Goal: Task Accomplishment & Management: Manage account settings

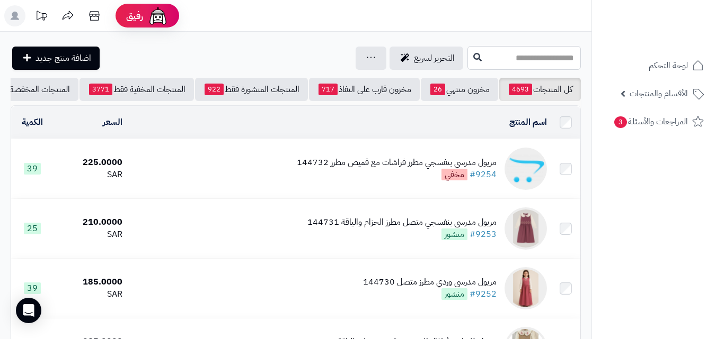
click at [515, 67] on input "text" at bounding box center [523, 58] width 113 height 24
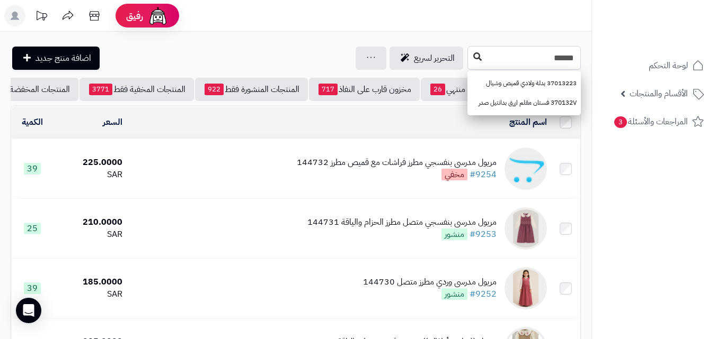
type input "******"
click at [469, 50] on button at bounding box center [477, 57] width 16 height 20
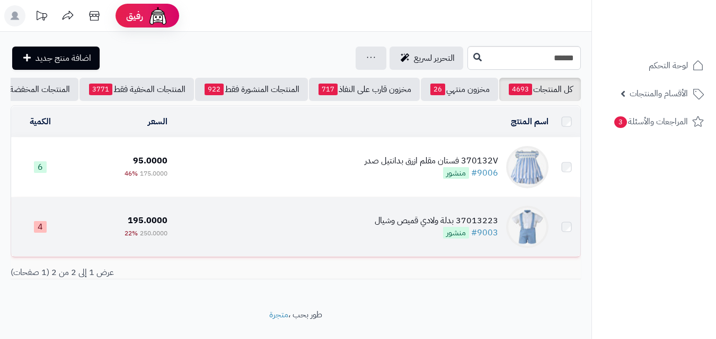
click at [351, 242] on td "37013223 بدلة ولادي قميص وشيال #9003 منشور" at bounding box center [362, 227] width 381 height 59
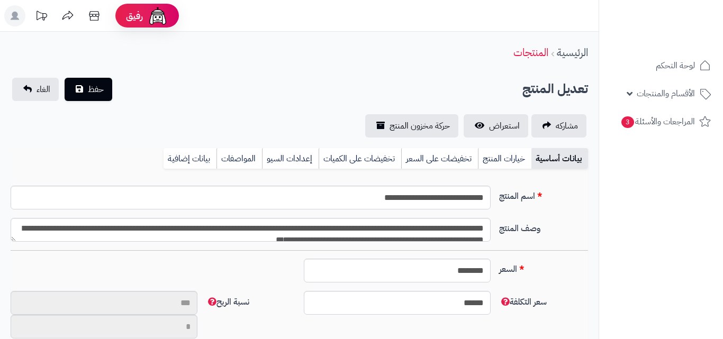
type input "**"
type input "**********"
click at [660, 89] on span "الأقسام والمنتجات" at bounding box center [666, 93] width 58 height 15
type input "******"
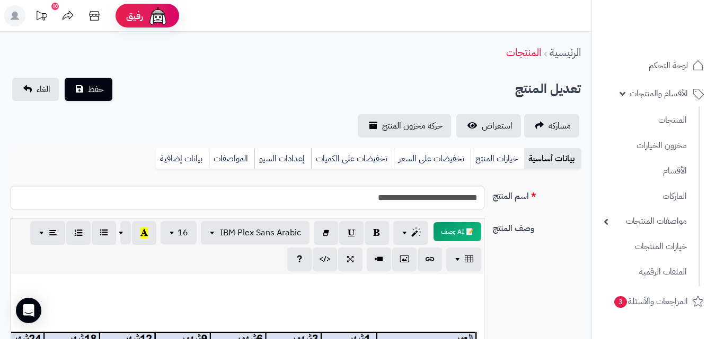
scroll to position [246, 0]
click at [486, 156] on link "خيارات المنتج" at bounding box center [496, 158] width 53 height 21
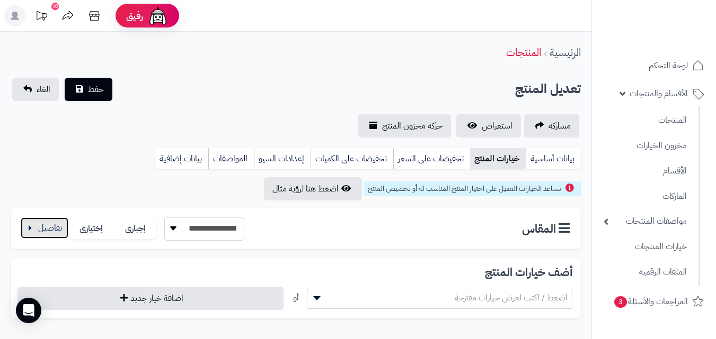
click at [34, 231] on button "button" at bounding box center [45, 228] width 48 height 21
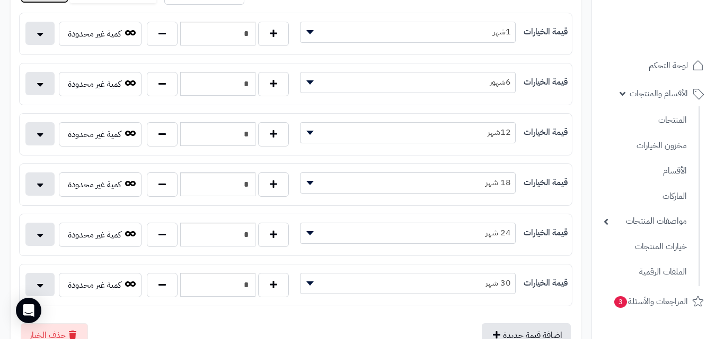
scroll to position [226, 0]
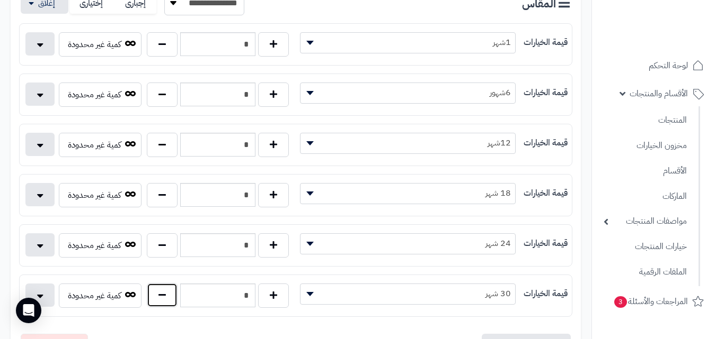
click at [153, 305] on button "button" at bounding box center [162, 295] width 31 height 24
type input "*"
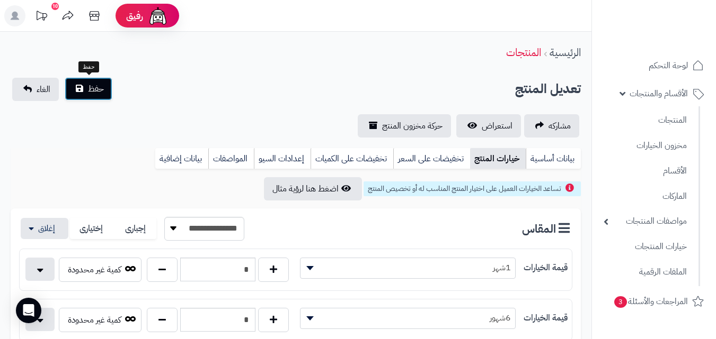
click at [102, 93] on span "حفظ" at bounding box center [96, 89] width 16 height 13
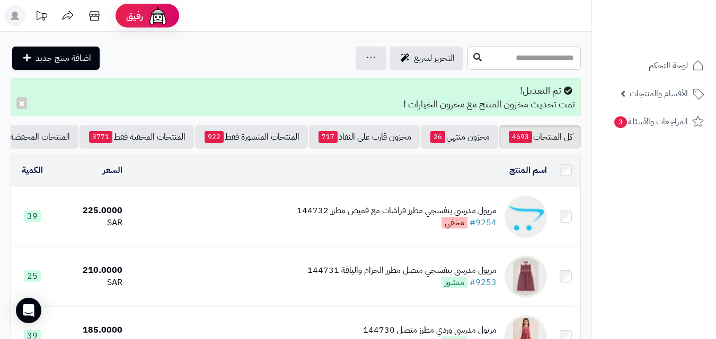
click at [521, 67] on input "text" at bounding box center [523, 58] width 113 height 24
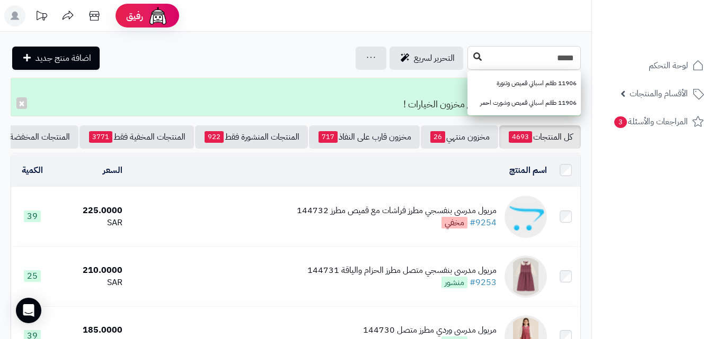
type input "*****"
click at [473, 59] on icon at bounding box center [477, 56] width 8 height 8
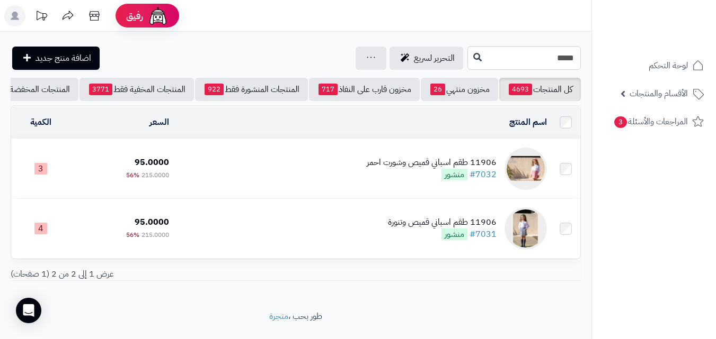
click at [336, 191] on td "11906 طقم اسباني قميص وشورت احمر #7032 منشور" at bounding box center [362, 168] width 378 height 59
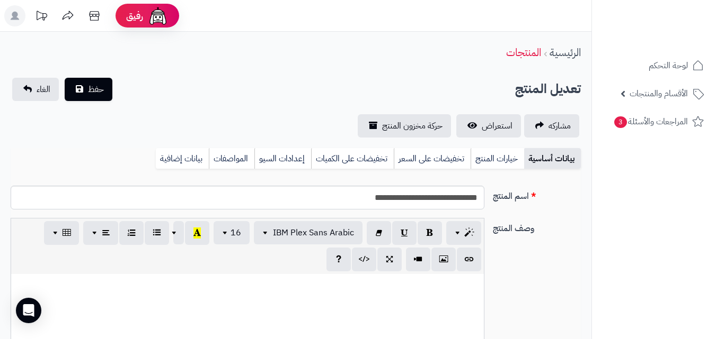
scroll to position [167, 0]
click at [488, 150] on link "خيارات المنتج" at bounding box center [496, 158] width 53 height 21
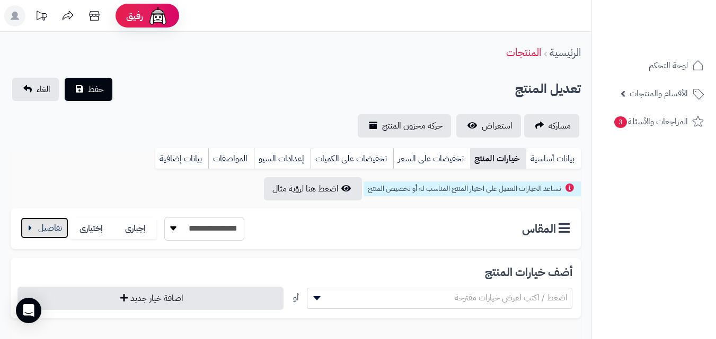
click at [53, 232] on button "button" at bounding box center [45, 228] width 48 height 21
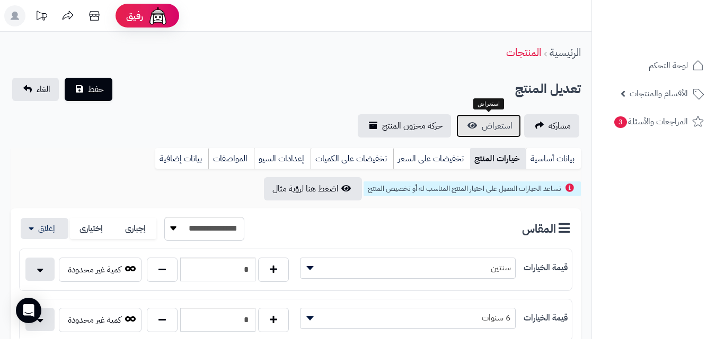
click at [516, 121] on link "استعراض" at bounding box center [488, 125] width 65 height 23
click at [149, 279] on button "button" at bounding box center [162, 269] width 31 height 24
type input "*"
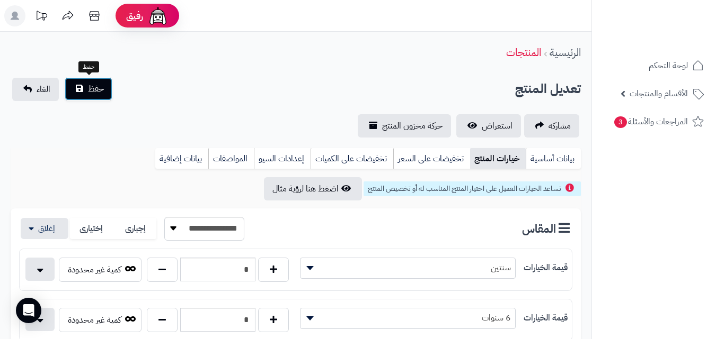
click at [104, 88] on button "حفظ" at bounding box center [89, 88] width 48 height 23
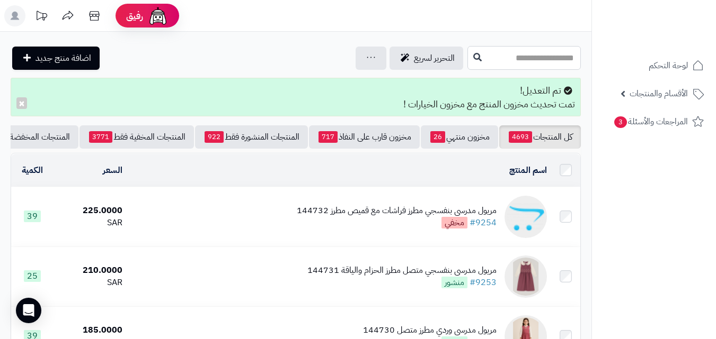
click at [555, 51] on input "text" at bounding box center [523, 58] width 113 height 24
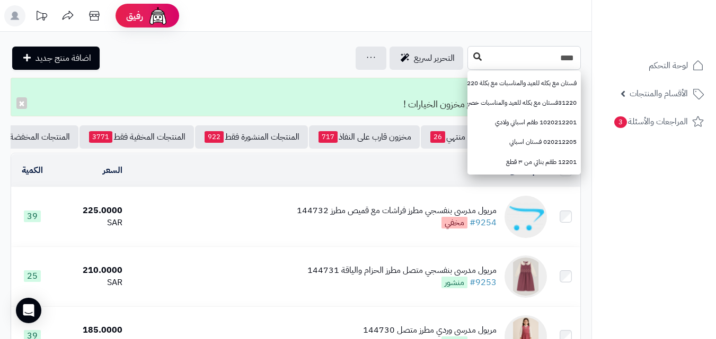
type input "****"
click at [469, 60] on button at bounding box center [477, 57] width 16 height 20
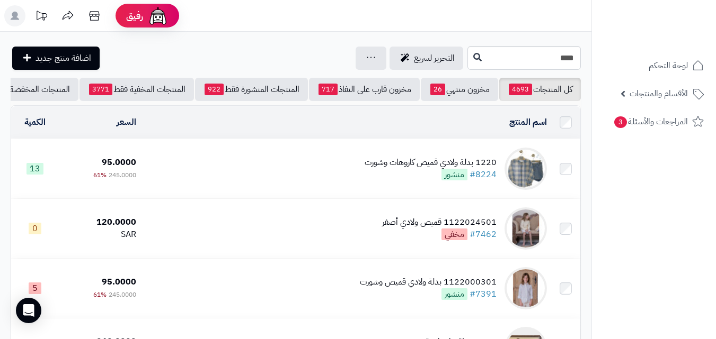
click at [341, 186] on td "1220 بدلة ولادي قميص كاروهات وشورت #8224 منشور" at bounding box center [345, 168] width 410 height 59
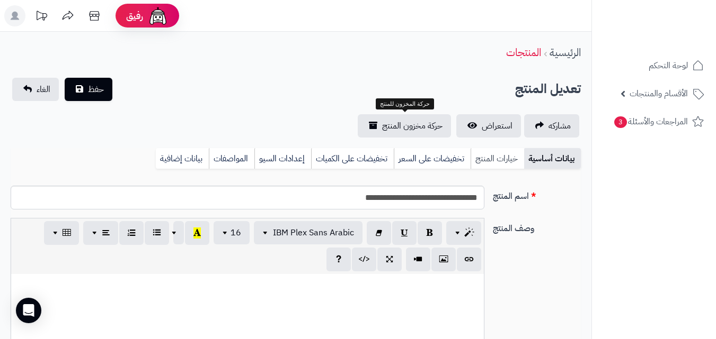
scroll to position [127, 0]
click at [488, 158] on link "خيارات المنتج" at bounding box center [496, 158] width 53 height 21
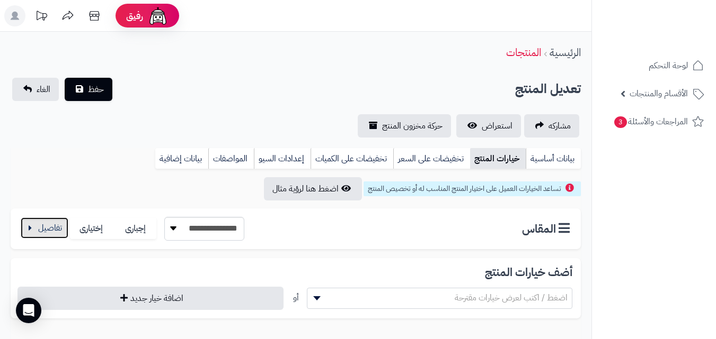
click at [41, 221] on button "button" at bounding box center [45, 228] width 48 height 21
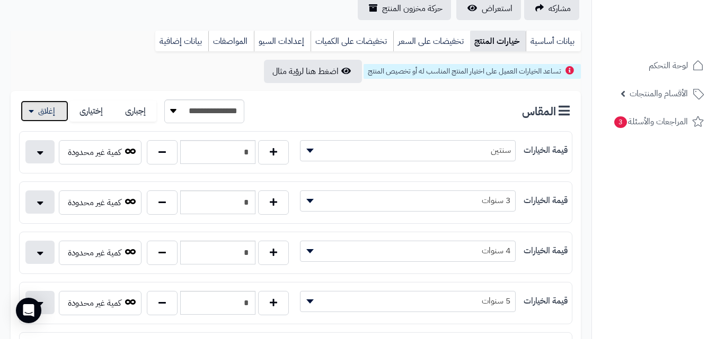
scroll to position [122, 0]
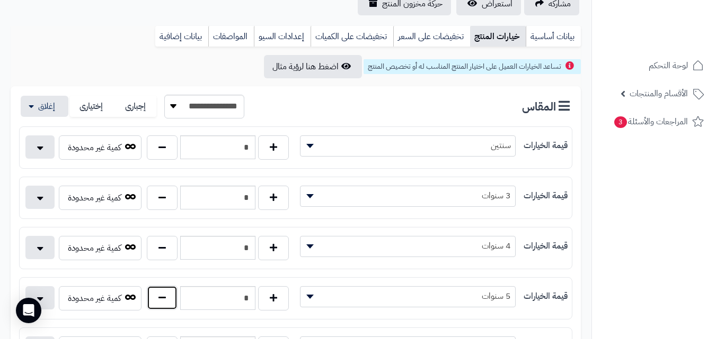
click at [162, 309] on button "button" at bounding box center [162, 298] width 31 height 24
type input "*"
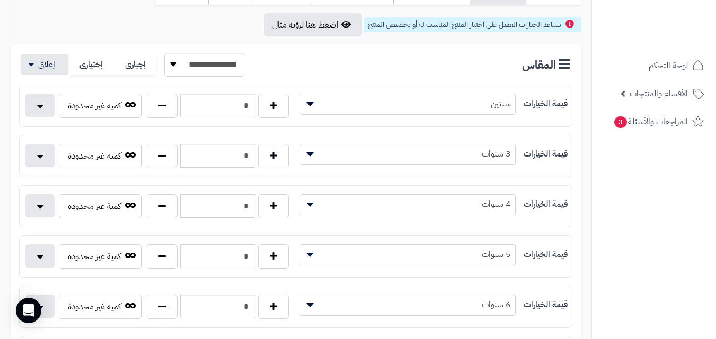
scroll to position [168, 0]
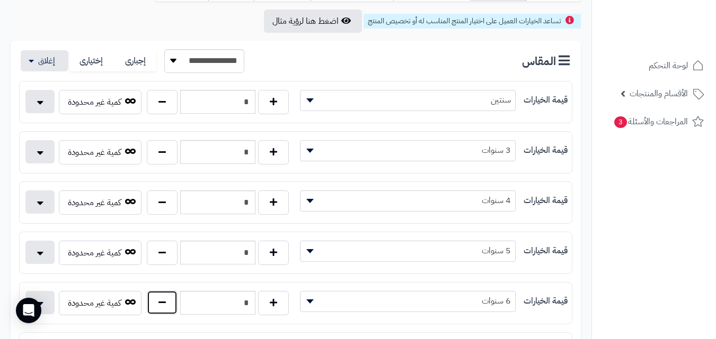
click at [167, 299] on button "button" at bounding box center [162, 303] width 31 height 24
type input "*"
click at [269, 265] on div "* كمية غير محدودة" at bounding box center [158, 255] width 276 height 29
click at [272, 257] on button "button" at bounding box center [273, 252] width 31 height 24
click at [173, 253] on button "button" at bounding box center [162, 252] width 31 height 24
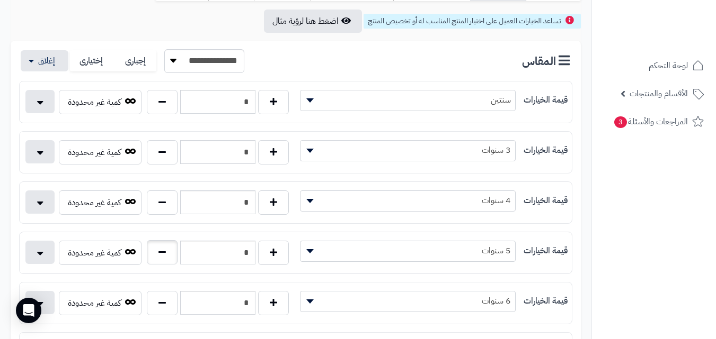
type input "*"
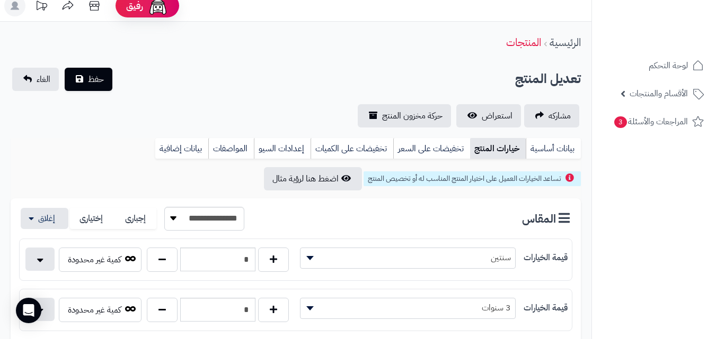
scroll to position [0, 0]
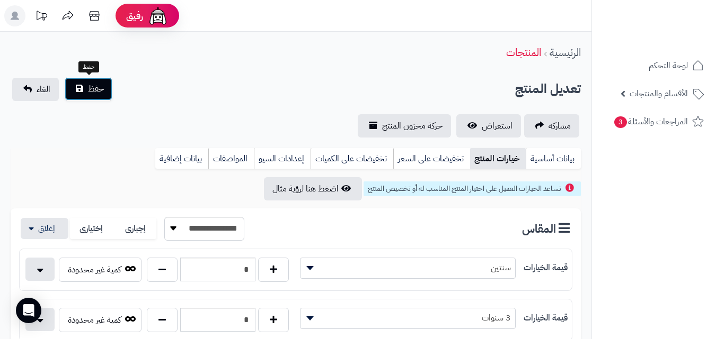
click at [99, 100] on button "حفظ" at bounding box center [89, 88] width 48 height 23
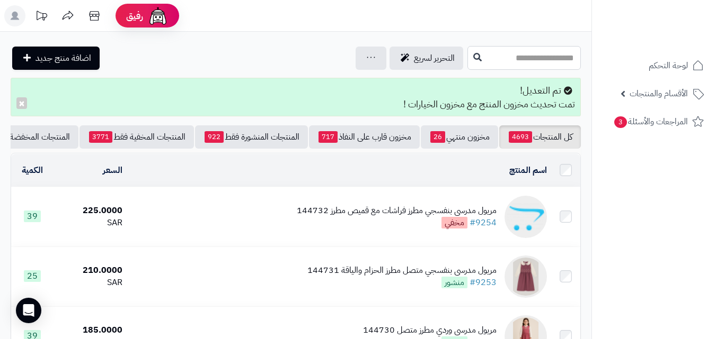
click at [473, 49] on input "text" at bounding box center [523, 58] width 113 height 24
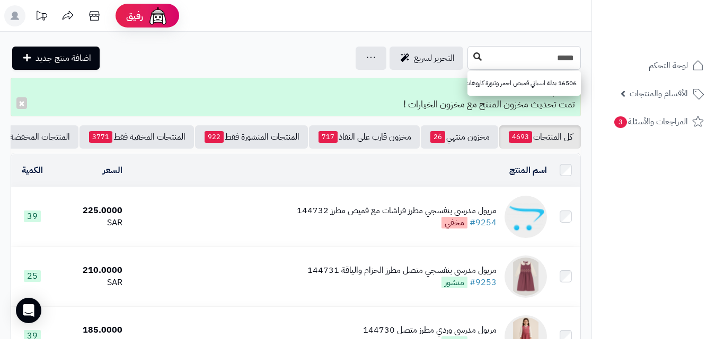
type input "*****"
click at [469, 62] on button at bounding box center [477, 57] width 16 height 20
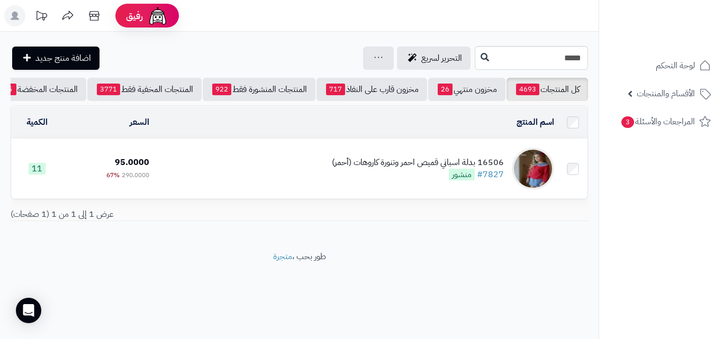
click at [310, 176] on td "16506 بدلة اسباني قميص احمر وتنورة كاروهات (أحمر) #7827 منشور" at bounding box center [356, 168] width 405 height 59
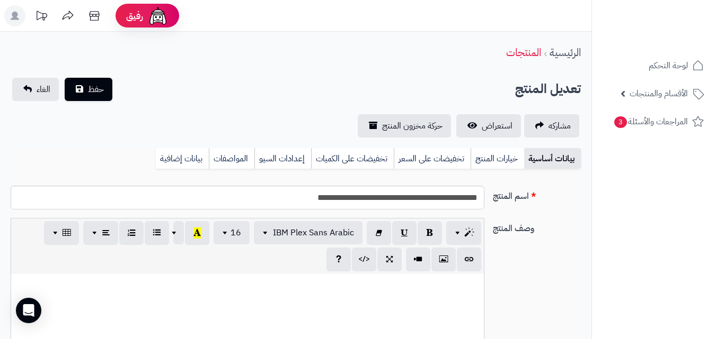
click at [511, 155] on link "خيارات المنتج" at bounding box center [496, 158] width 53 height 21
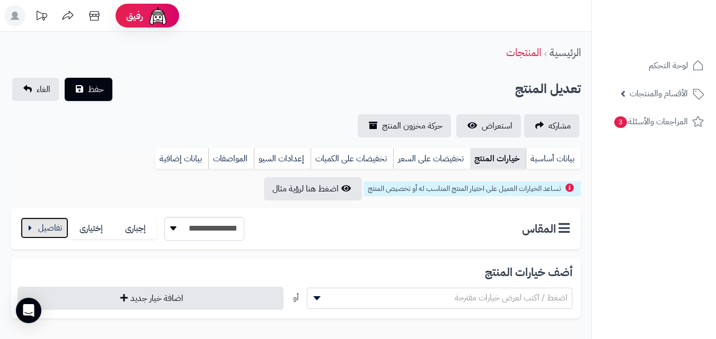
click at [33, 233] on button "button" at bounding box center [45, 228] width 48 height 21
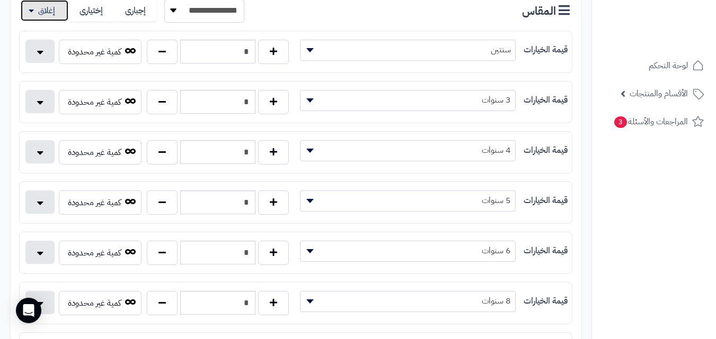
scroll to position [225, 0]
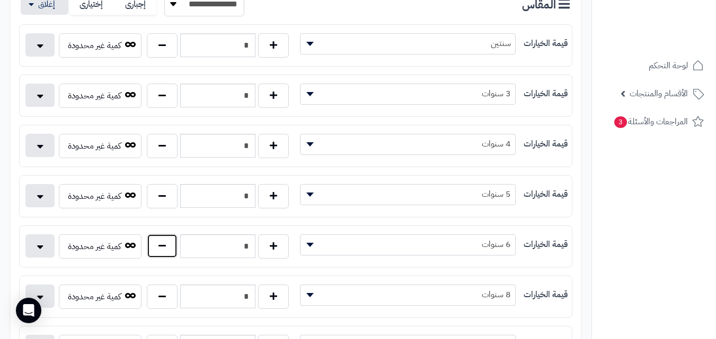
click at [173, 246] on button "button" at bounding box center [162, 246] width 31 height 24
type input "*"
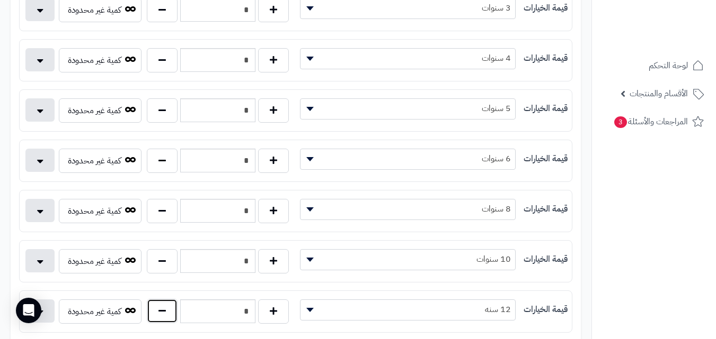
click at [156, 305] on button "button" at bounding box center [162, 311] width 31 height 24
type input "*"
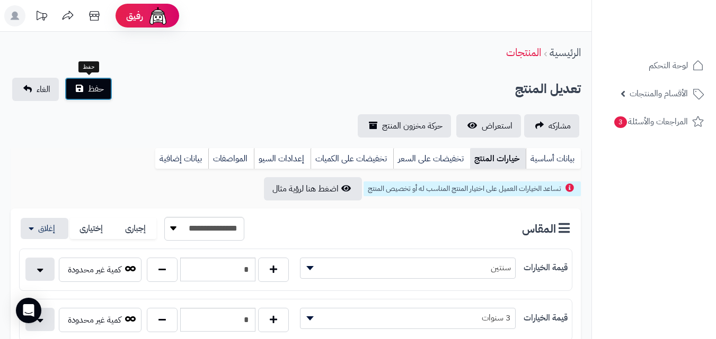
click at [104, 91] on button "حفظ" at bounding box center [89, 88] width 48 height 23
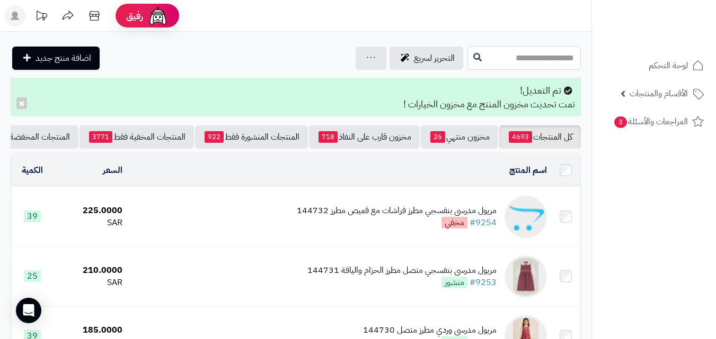
click at [516, 60] on input "text" at bounding box center [523, 58] width 113 height 24
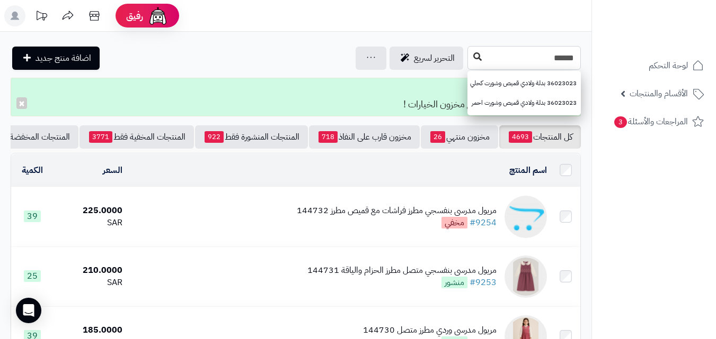
type input "******"
click at [469, 57] on button at bounding box center [477, 57] width 16 height 20
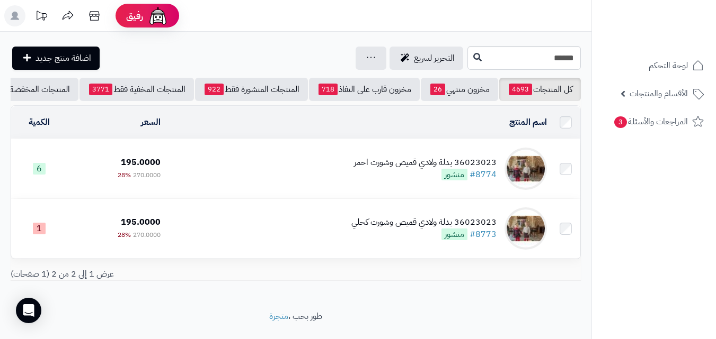
click at [327, 178] on td "36023023 بدلة ولادي قميص وشورت احمر #8774 منشور" at bounding box center [358, 168] width 386 height 59
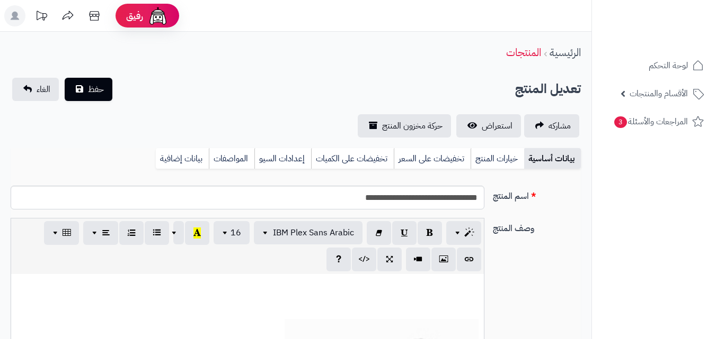
scroll to position [246, 0]
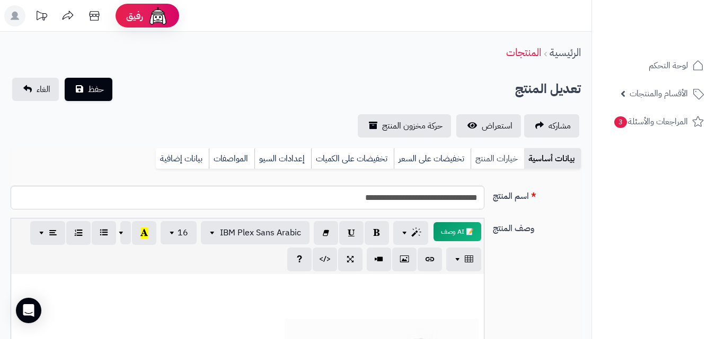
click at [487, 150] on link "خيارات المنتج" at bounding box center [496, 158] width 53 height 21
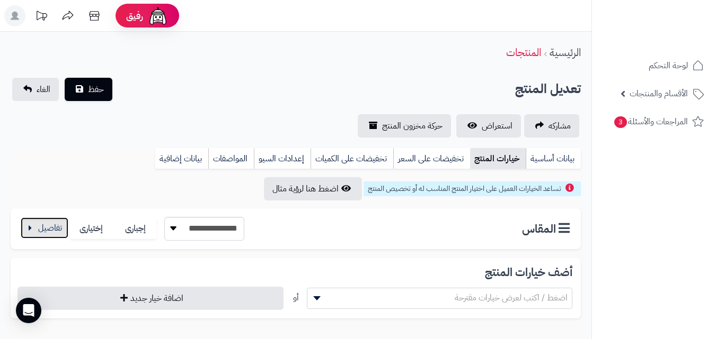
click at [33, 228] on button "button" at bounding box center [45, 228] width 48 height 21
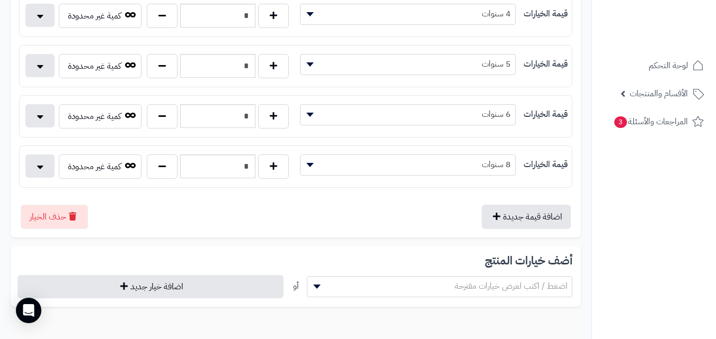
scroll to position [338, 0]
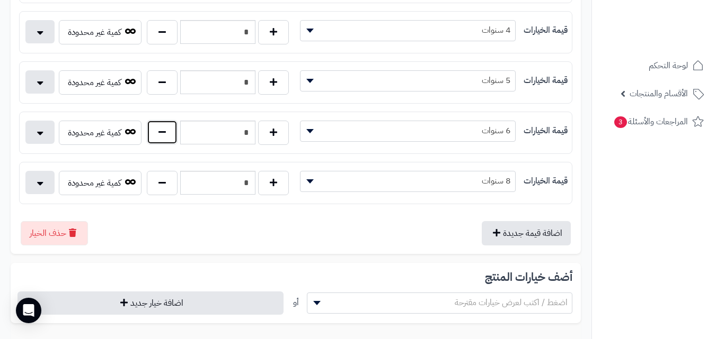
click at [156, 128] on button "button" at bounding box center [162, 132] width 31 height 24
type input "*"
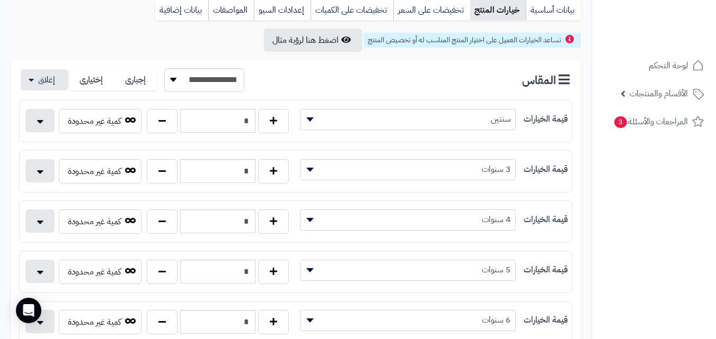
scroll to position [0, 0]
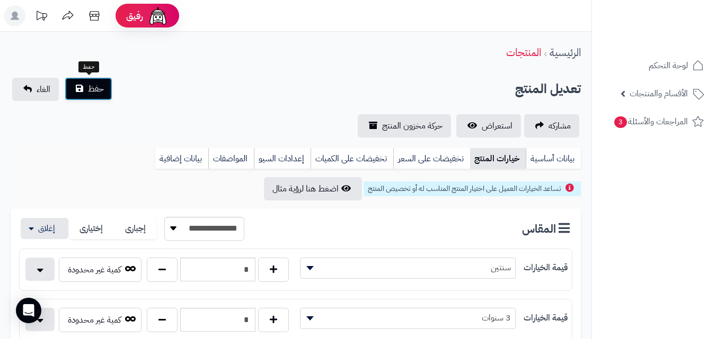
click at [91, 92] on span "حفظ" at bounding box center [96, 89] width 16 height 13
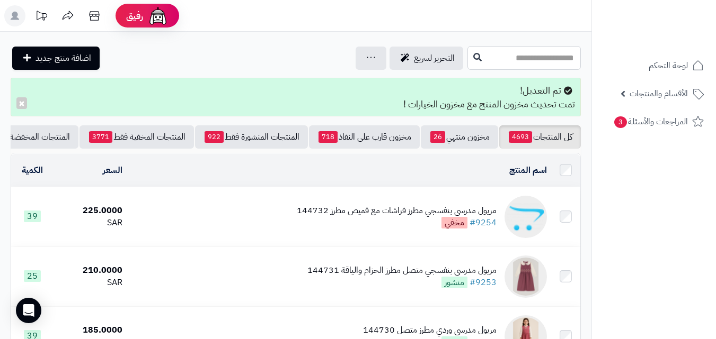
click at [510, 55] on input "text" at bounding box center [523, 58] width 113 height 24
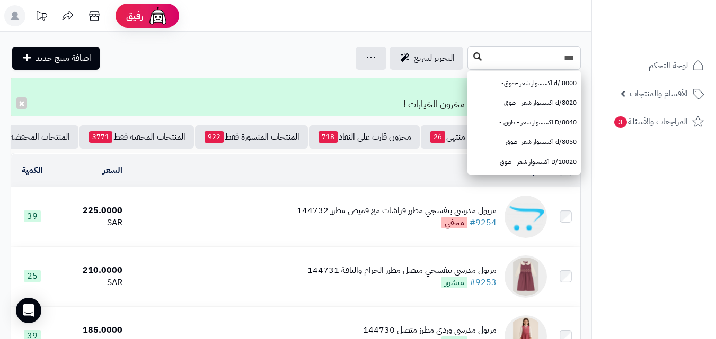
type input "***"
click at [473, 52] on icon at bounding box center [477, 56] width 8 height 8
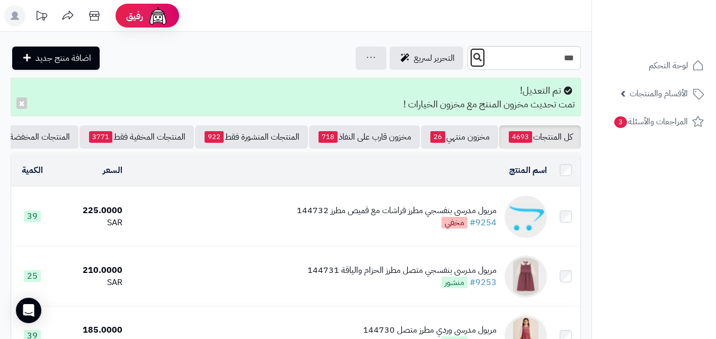
scroll to position [25, 0]
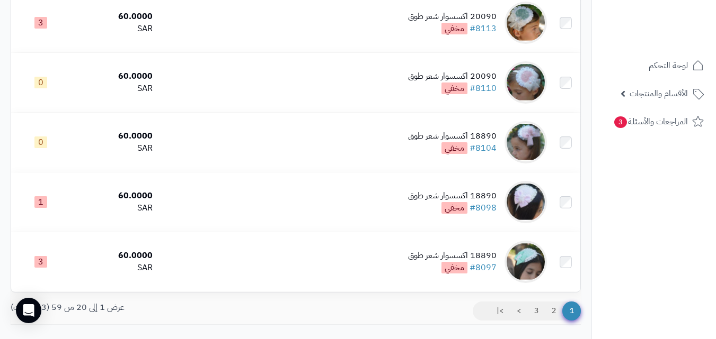
scroll to position [1097, 0]
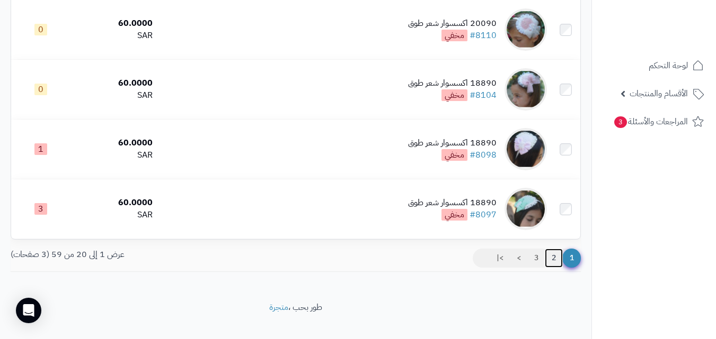
click at [548, 261] on link "2" at bounding box center [553, 258] width 18 height 19
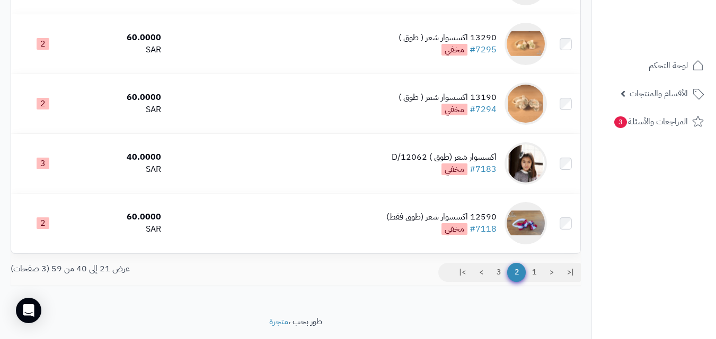
scroll to position [1119, 0]
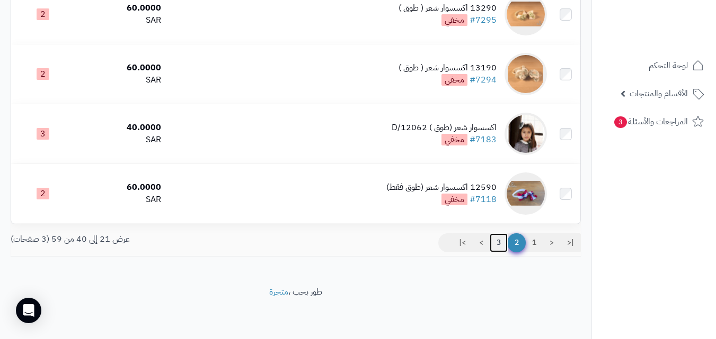
click at [498, 242] on link "3" at bounding box center [498, 243] width 18 height 19
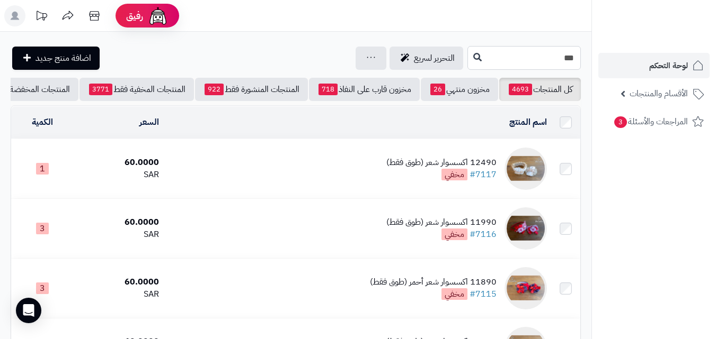
drag, startPoint x: 537, startPoint y: 64, endPoint x: 616, endPoint y: 58, distance: 80.2
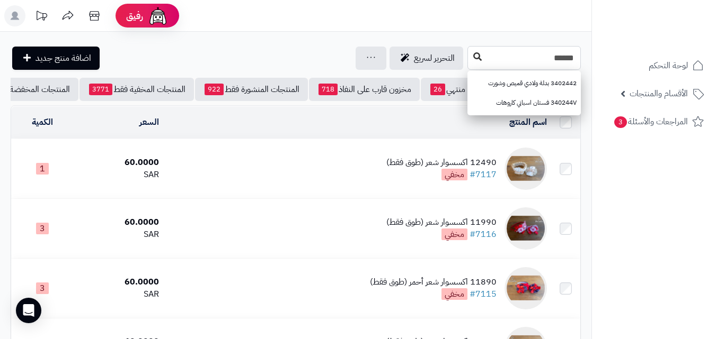
type input "******"
click at [469, 52] on button at bounding box center [477, 57] width 16 height 20
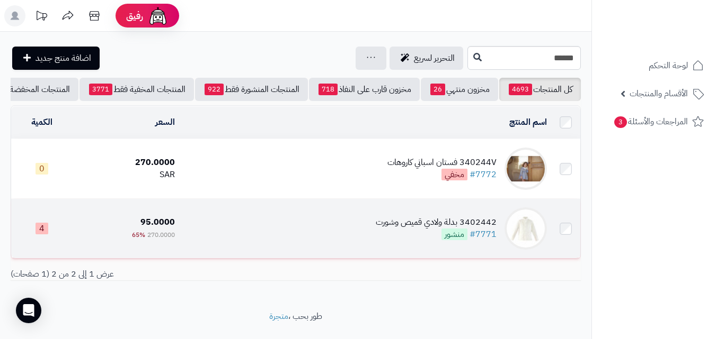
click at [262, 247] on td "3402442 بدلة ولادي قميص وشورت #7771 منشور" at bounding box center [365, 228] width 372 height 59
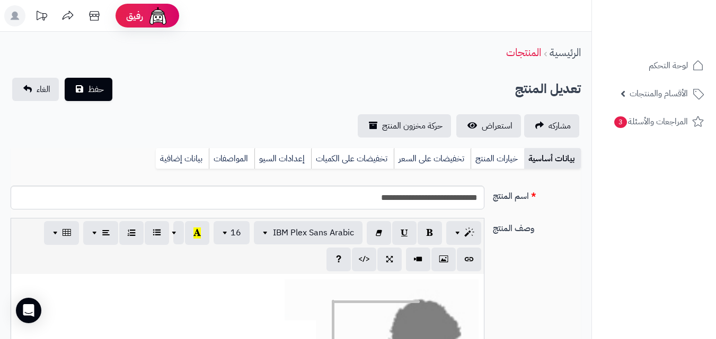
scroll to position [127, 0]
click at [501, 161] on link "خيارات المنتج" at bounding box center [496, 158] width 53 height 21
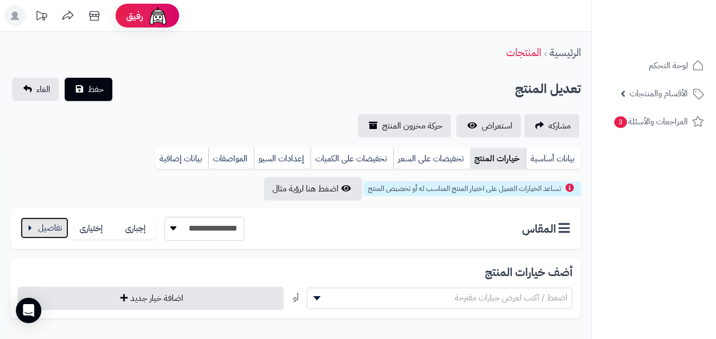
click at [64, 220] on button "button" at bounding box center [45, 228] width 48 height 21
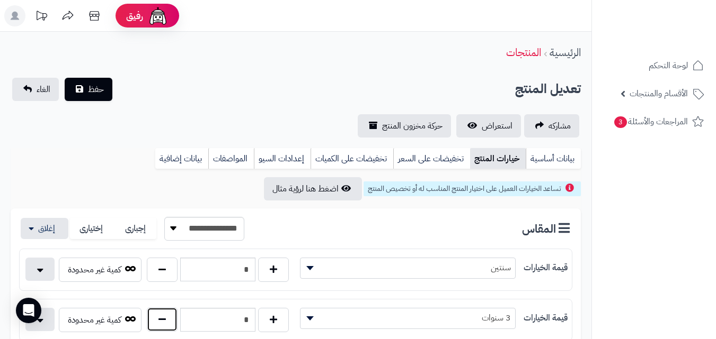
click at [147, 318] on button "button" at bounding box center [162, 320] width 31 height 24
type input "*"
click at [100, 83] on span "حفظ" at bounding box center [96, 89] width 16 height 13
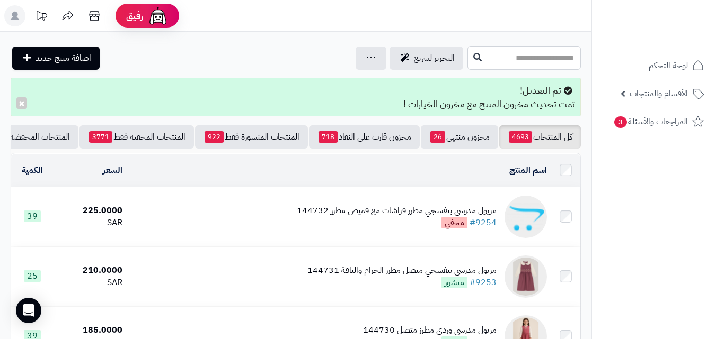
click at [481, 59] on input "text" at bounding box center [523, 58] width 113 height 24
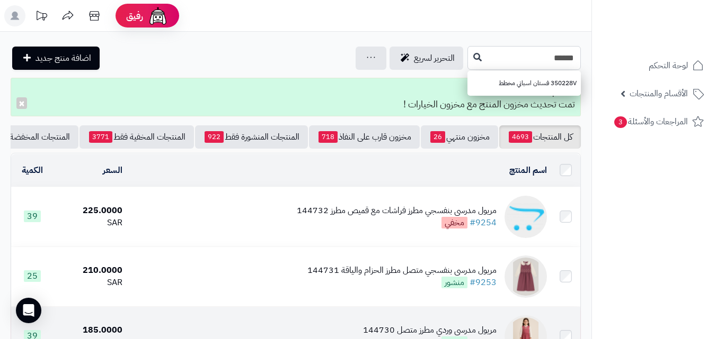
type input "******"
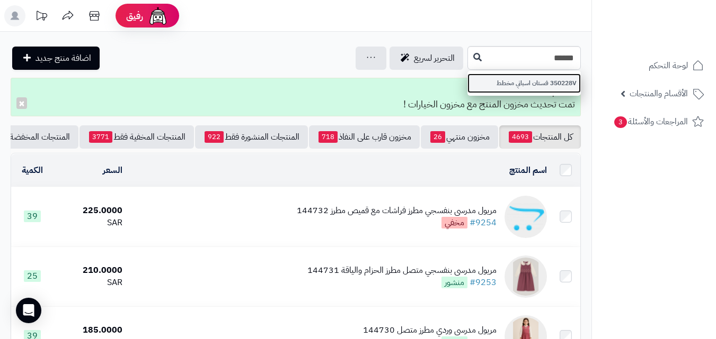
click at [503, 82] on link "350228V فستان اسباني مخطط" at bounding box center [523, 84] width 113 height 20
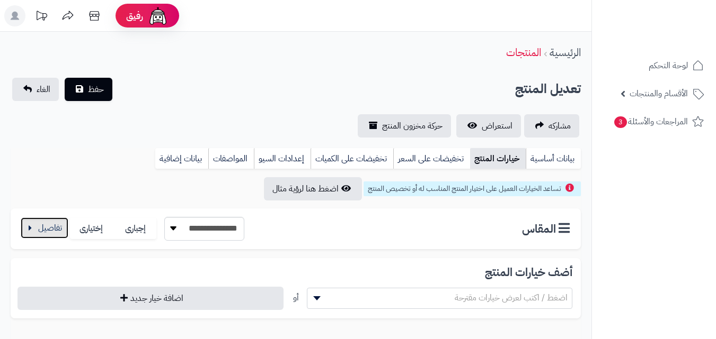
click at [35, 231] on button "button" at bounding box center [45, 228] width 48 height 21
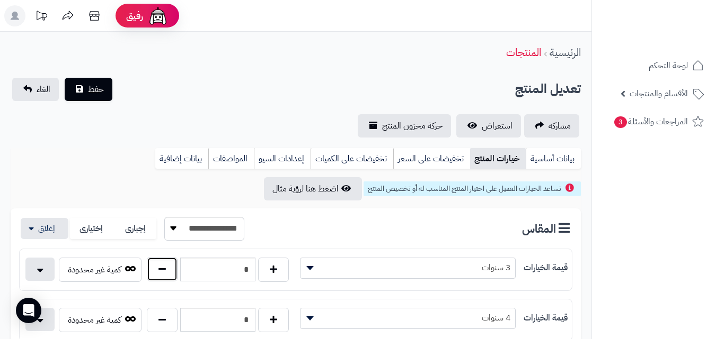
click at [158, 270] on button "button" at bounding box center [162, 269] width 31 height 24
type input "*"
click at [90, 97] on button "حفظ" at bounding box center [89, 88] width 48 height 23
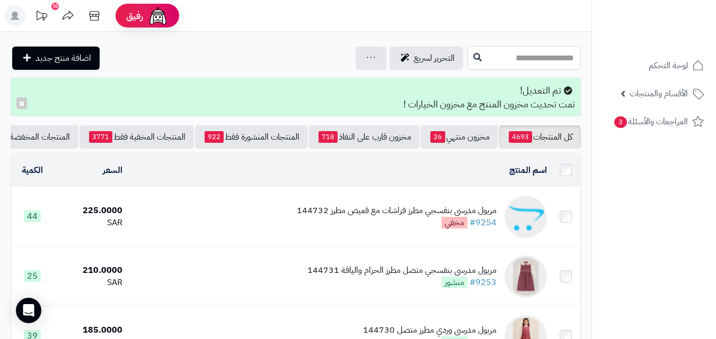
click at [561, 51] on input "text" at bounding box center [523, 58] width 113 height 24
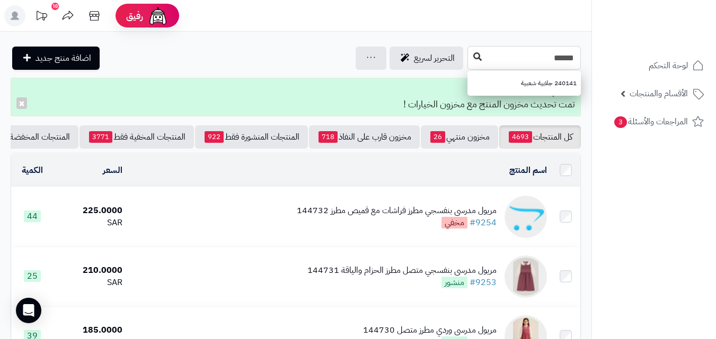
type input "******"
click at [473, 53] on icon at bounding box center [477, 56] width 8 height 8
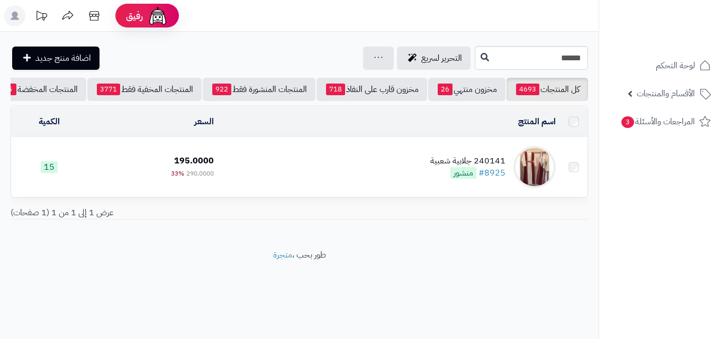
click at [403, 183] on td "240141 جلابية شعبية #8925 منشور" at bounding box center [389, 167] width 342 height 59
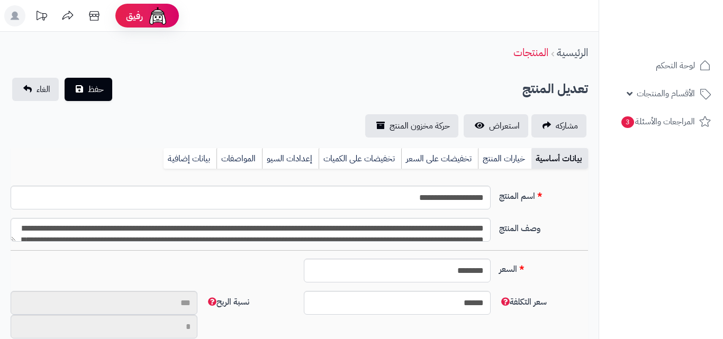
type input "**"
type input "**********"
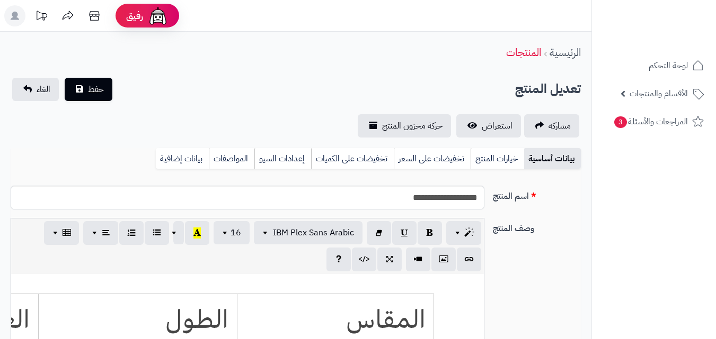
scroll to position [286, 0]
type input "******"
click at [503, 151] on link "خيارات المنتج" at bounding box center [496, 158] width 53 height 21
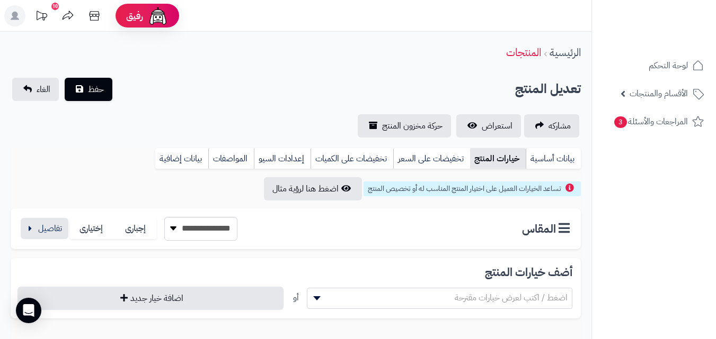
click at [502, 153] on link "خيارات المنتج" at bounding box center [498, 158] width 56 height 21
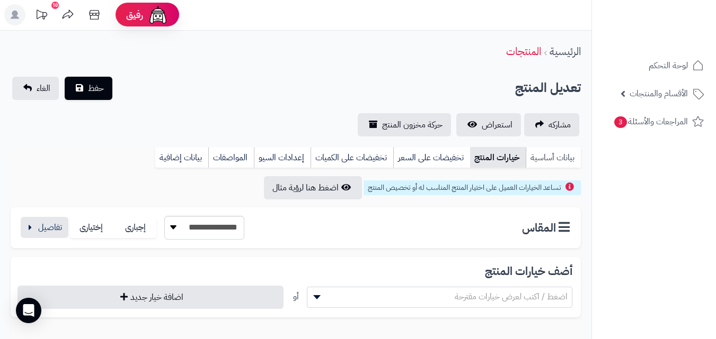
click at [537, 162] on link "بيانات أساسية" at bounding box center [552, 157] width 55 height 21
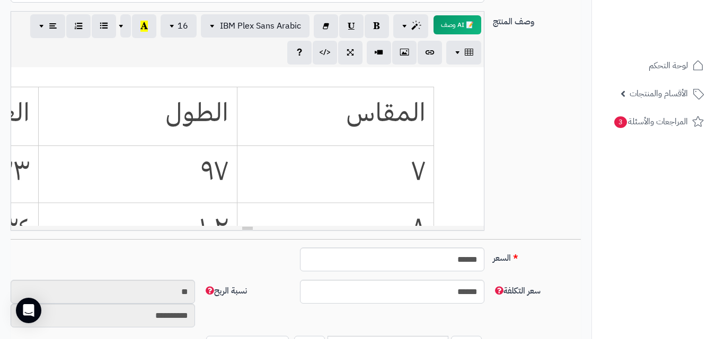
scroll to position [0, 0]
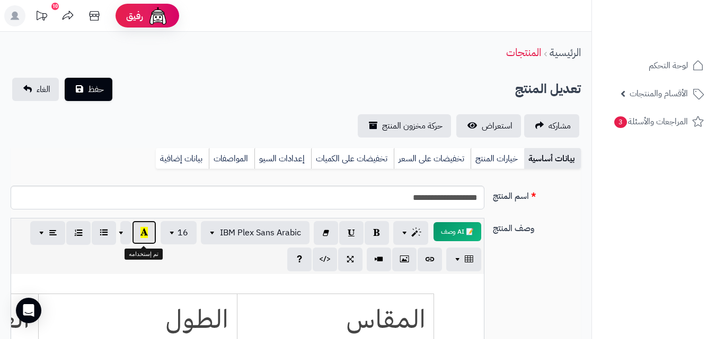
click at [142, 238] on button "button" at bounding box center [144, 233] width 24 height 24
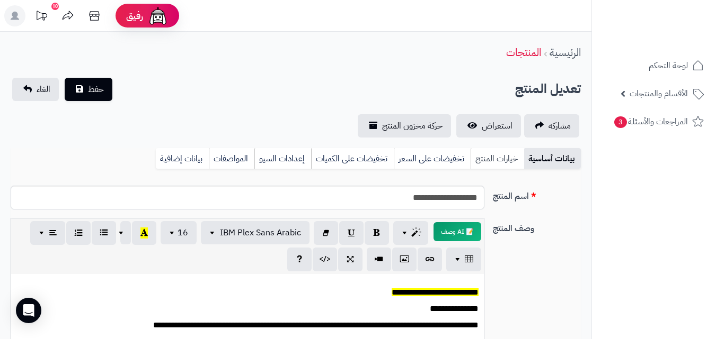
click at [493, 157] on link "خيارات المنتج" at bounding box center [496, 158] width 53 height 21
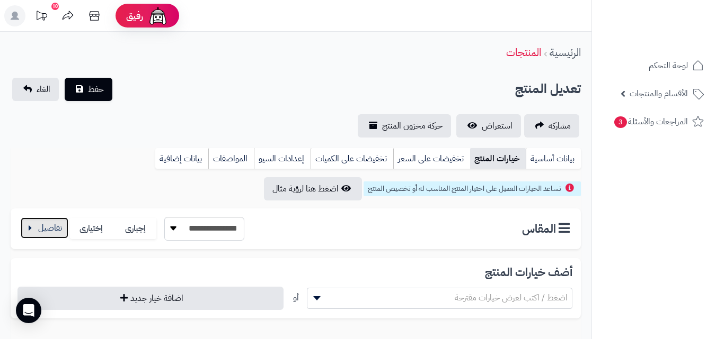
click at [53, 231] on button "button" at bounding box center [45, 228] width 48 height 21
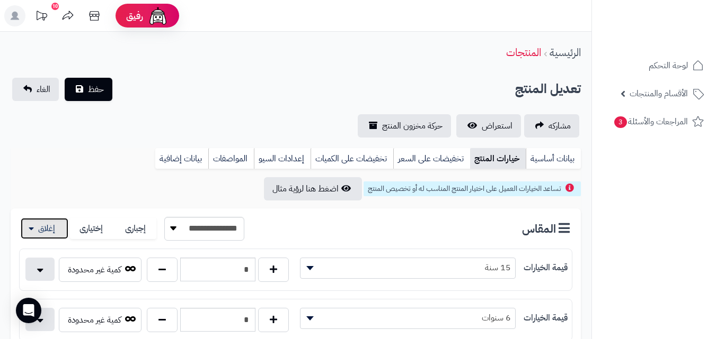
scroll to position [297, 0]
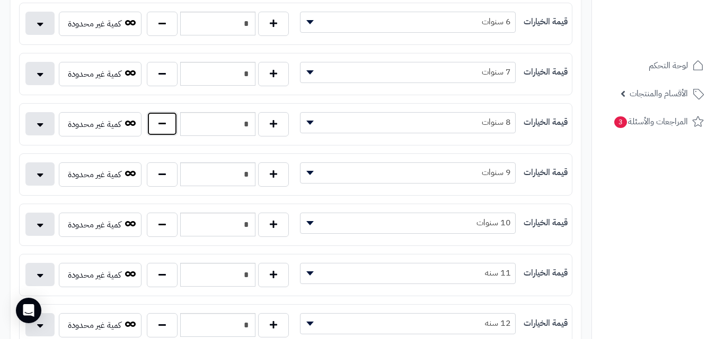
click at [158, 120] on button "button" at bounding box center [162, 124] width 31 height 24
type input "*"
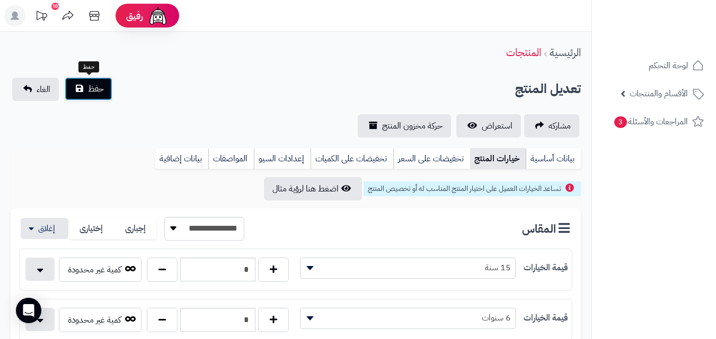
click at [81, 92] on button "حفظ" at bounding box center [89, 88] width 48 height 23
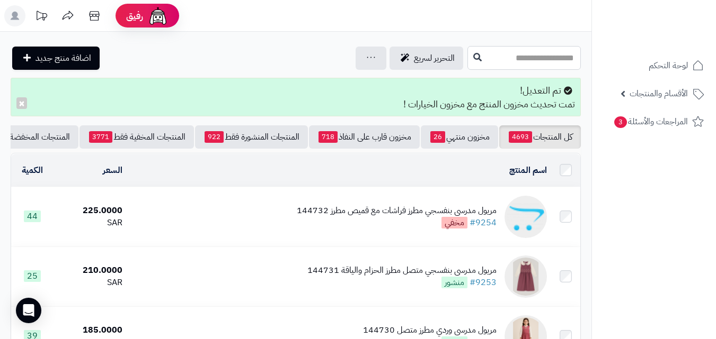
click at [544, 61] on input "text" at bounding box center [523, 58] width 113 height 24
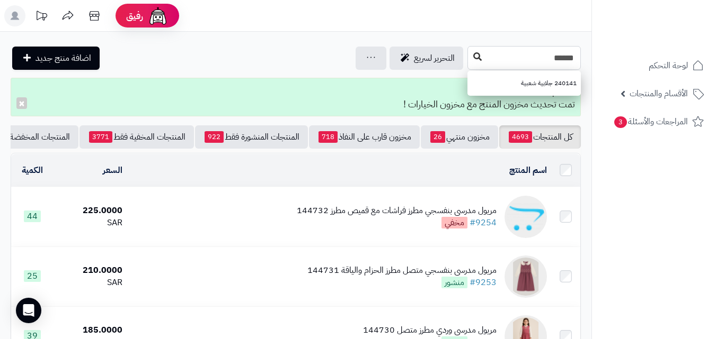
type input "******"
click at [469, 49] on button at bounding box center [477, 57] width 16 height 20
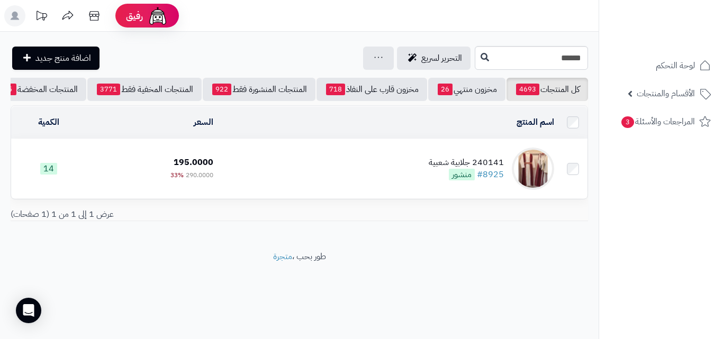
click at [389, 170] on td "240141 جلابية شعبية #8925 منشور" at bounding box center [388, 168] width 341 height 59
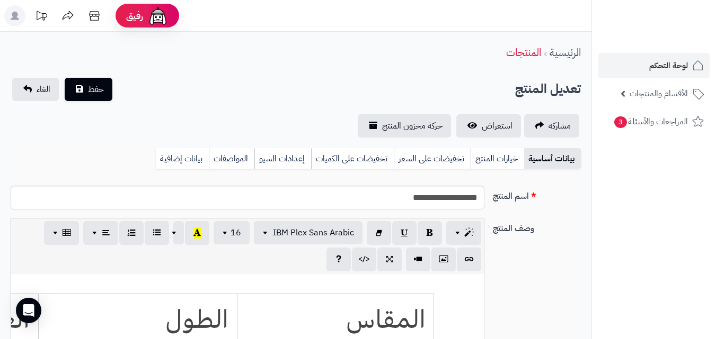
scroll to position [286, 0]
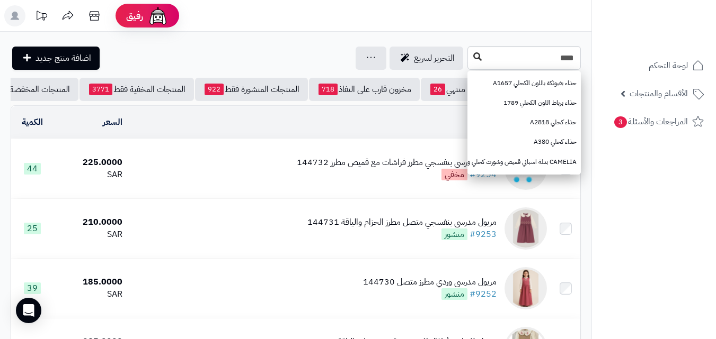
type input "****"
click at [473, 53] on icon at bounding box center [477, 56] width 8 height 8
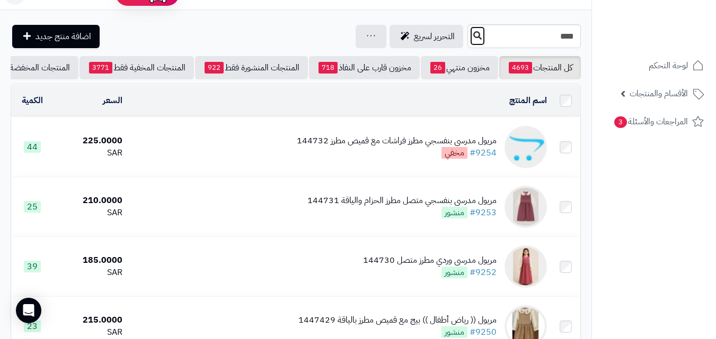
scroll to position [26, 0]
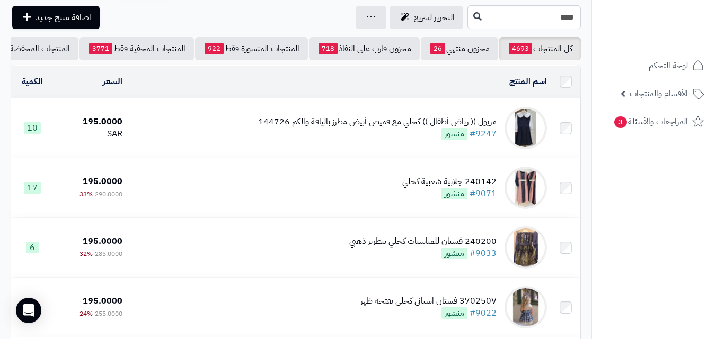
scroll to position [56, 0]
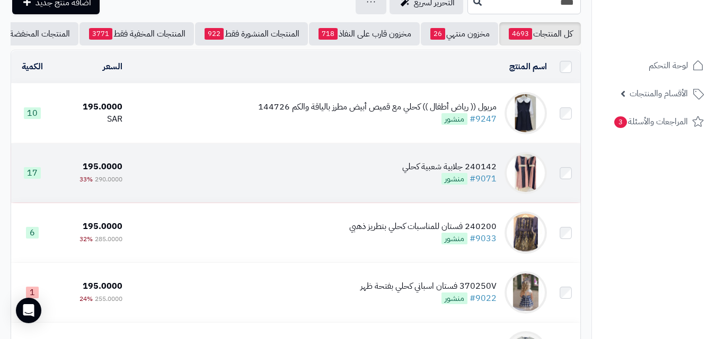
click at [399, 176] on td "240142 جلابية شعبية كحلي #9071 منشور" at bounding box center [339, 173] width 424 height 59
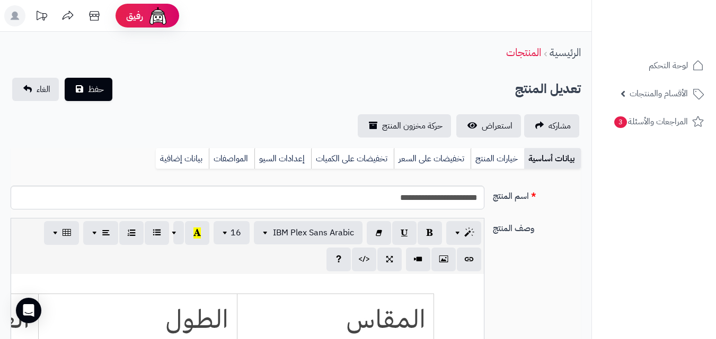
scroll to position [286, 0]
click at [498, 159] on link "خيارات المنتج" at bounding box center [496, 158] width 53 height 21
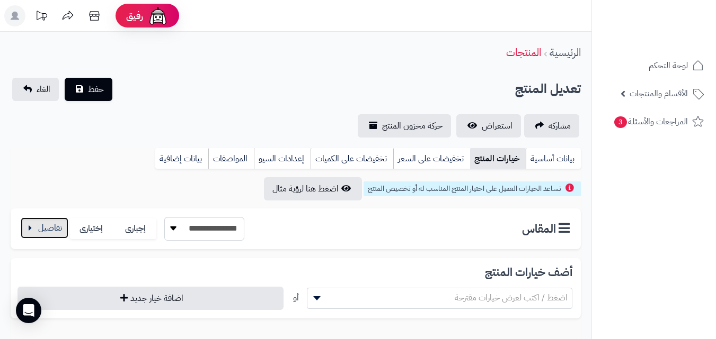
click at [37, 235] on button "button" at bounding box center [45, 228] width 48 height 21
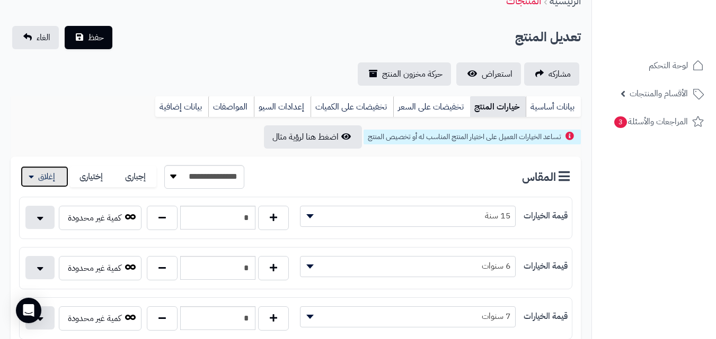
scroll to position [269, 0]
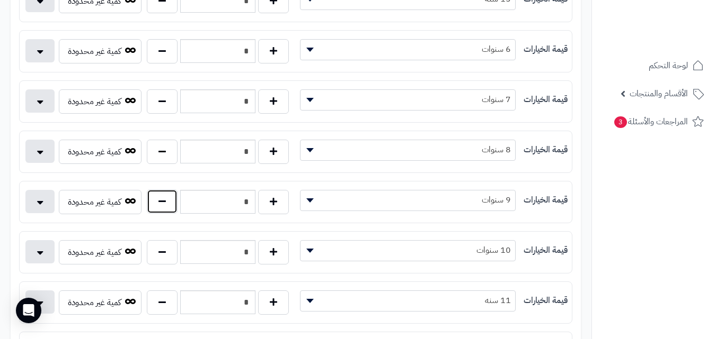
click at [156, 193] on button "button" at bounding box center [162, 202] width 31 height 24
type input "*"
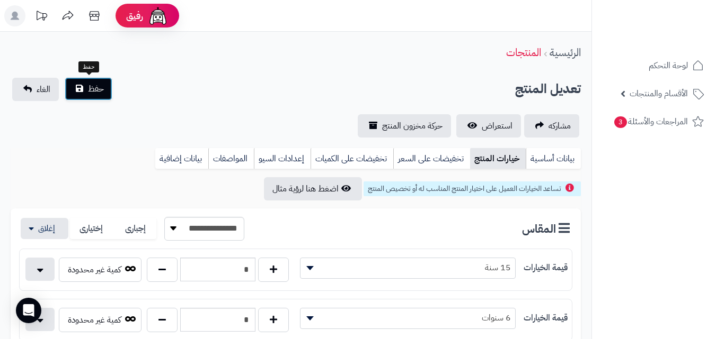
click at [95, 94] on span "حفظ" at bounding box center [96, 89] width 16 height 13
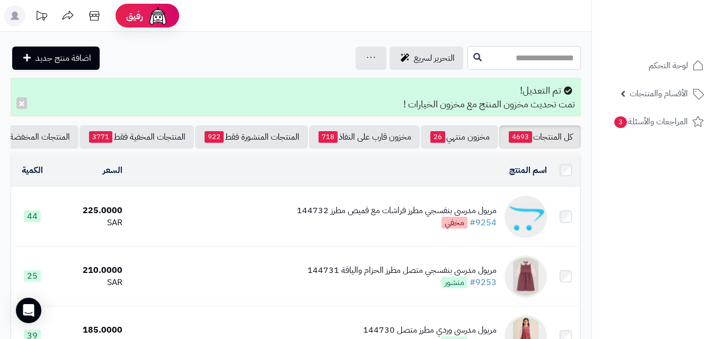
click at [505, 54] on input "text" at bounding box center [523, 58] width 113 height 24
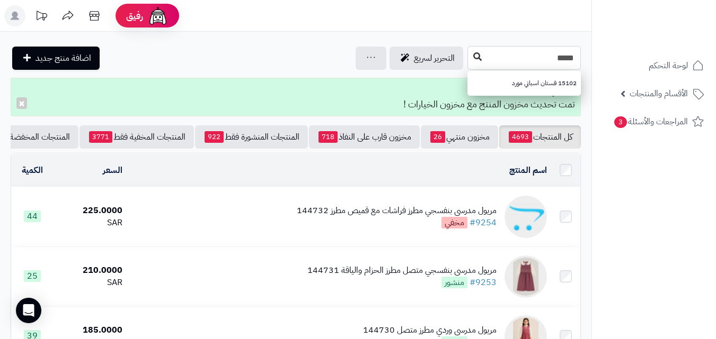
type input "*****"
click at [473, 58] on icon at bounding box center [477, 56] width 8 height 8
